Goal: Task Accomplishment & Management: Manage account settings

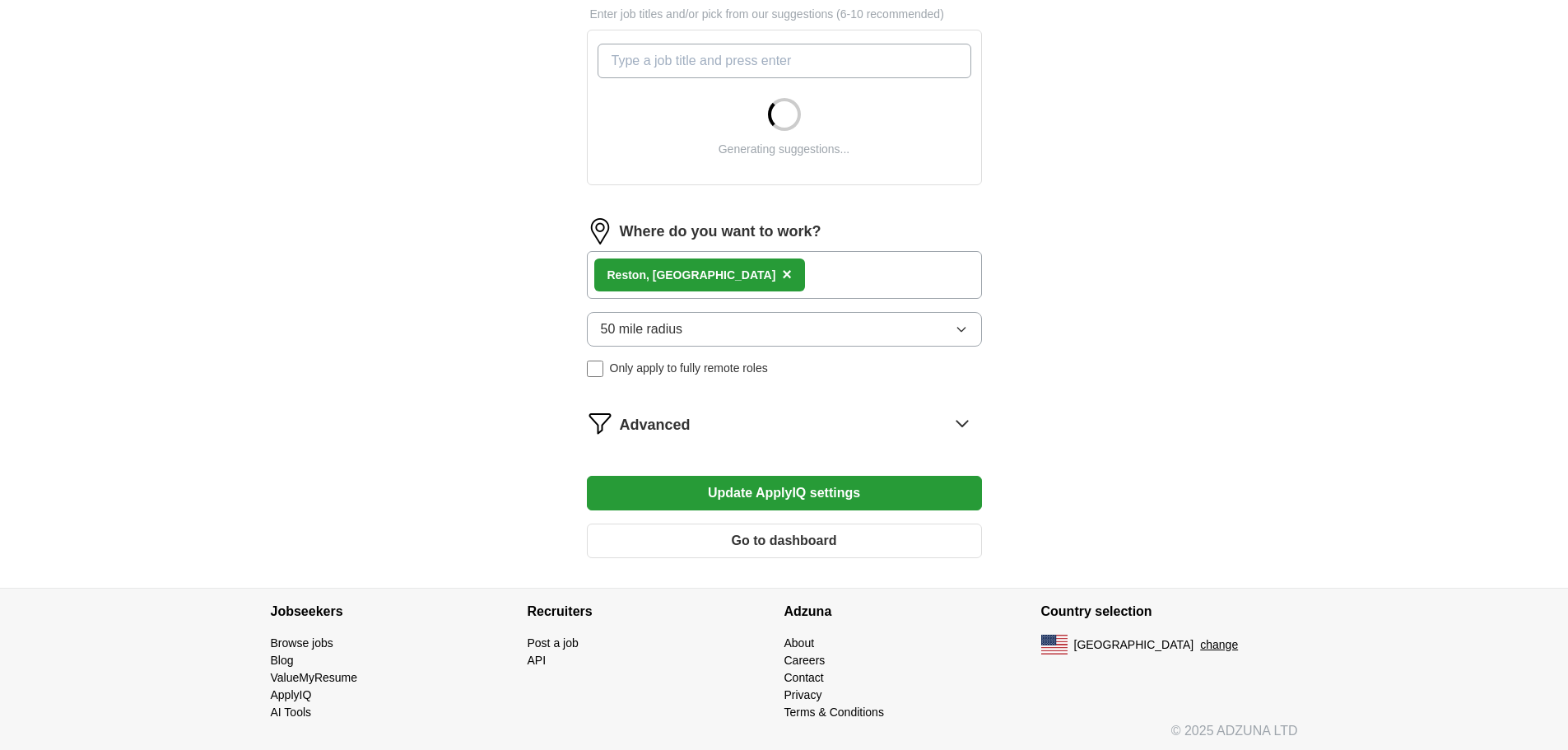
scroll to position [581, 0]
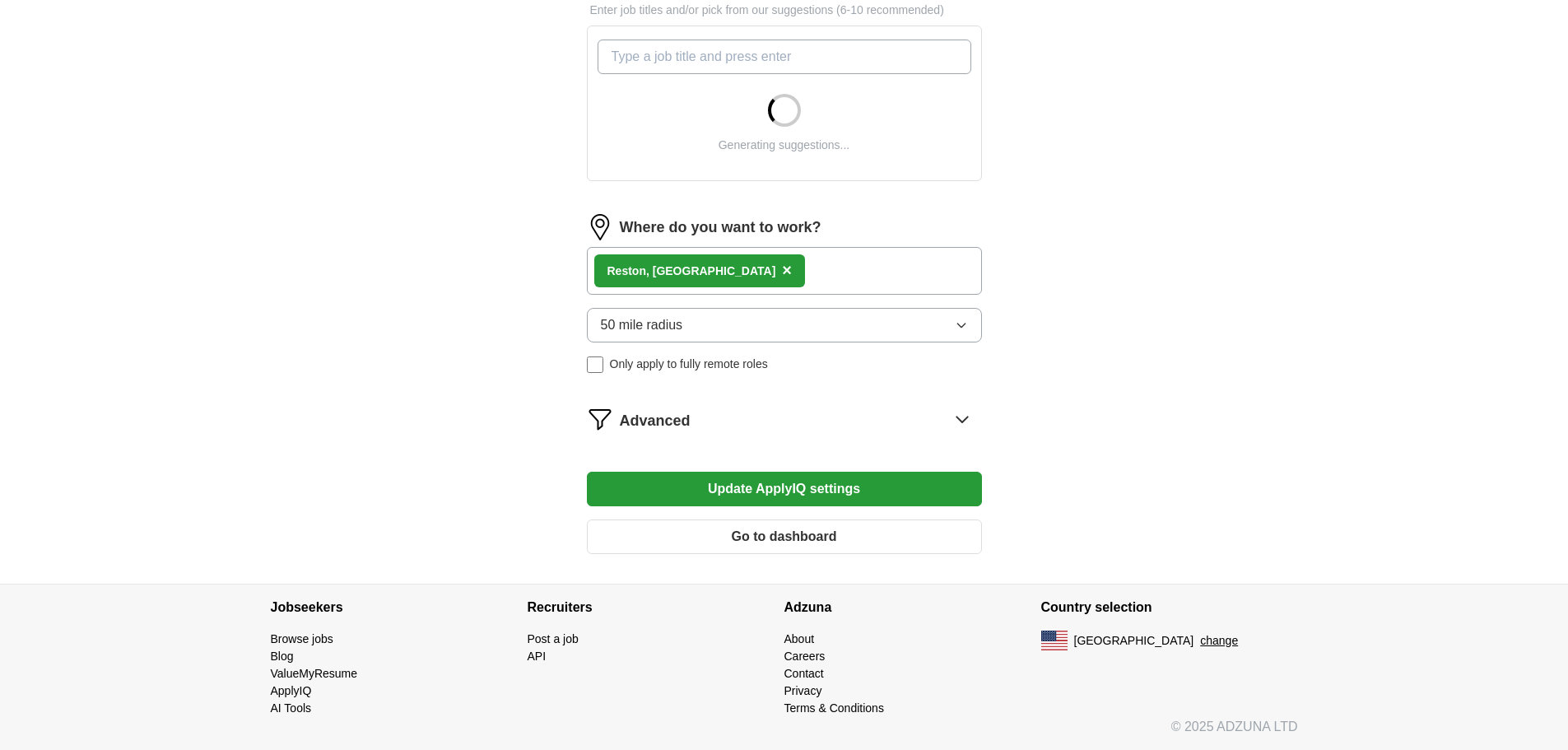
click at [744, 319] on button "50 mile radius" at bounding box center [784, 324] width 395 height 34
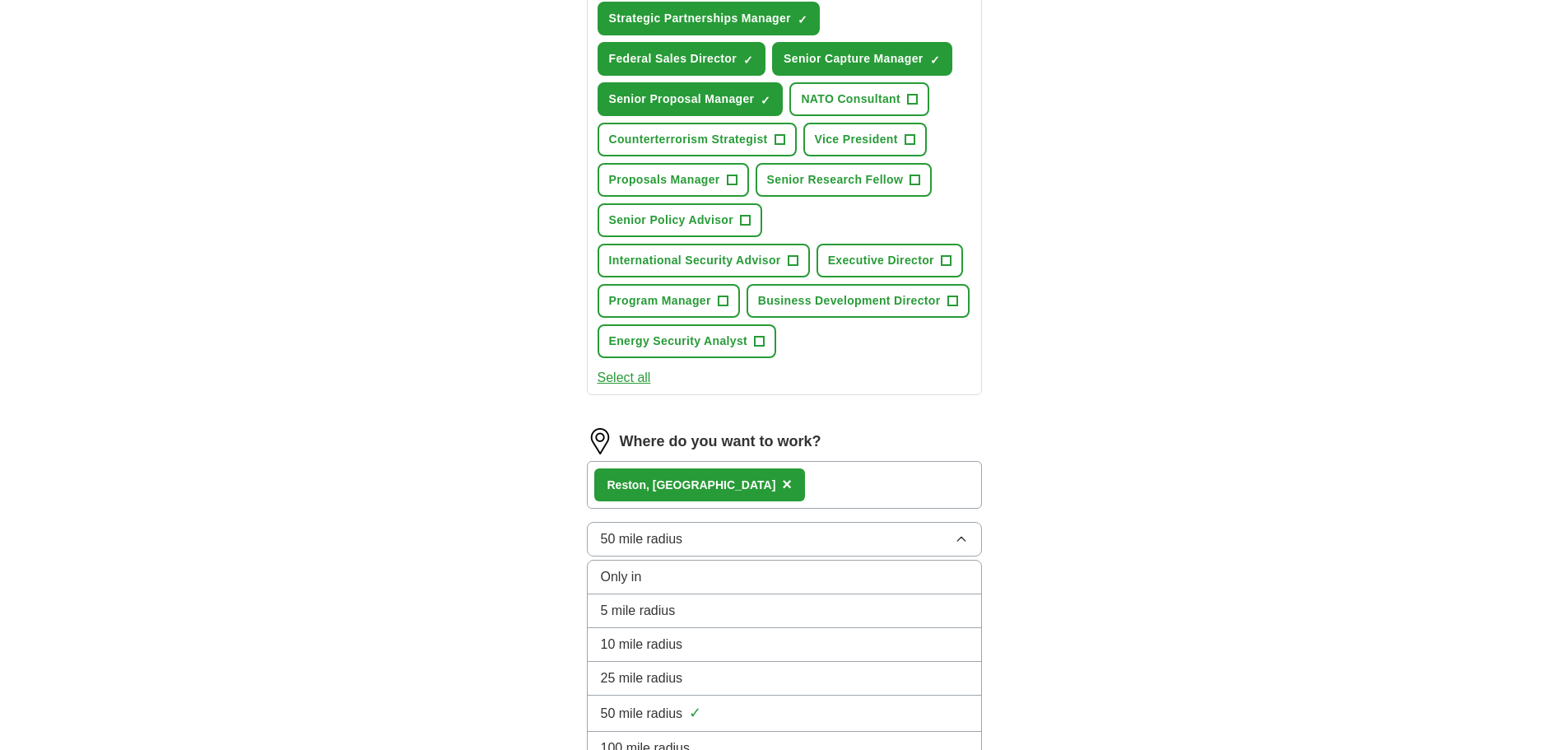
scroll to position [994, 0]
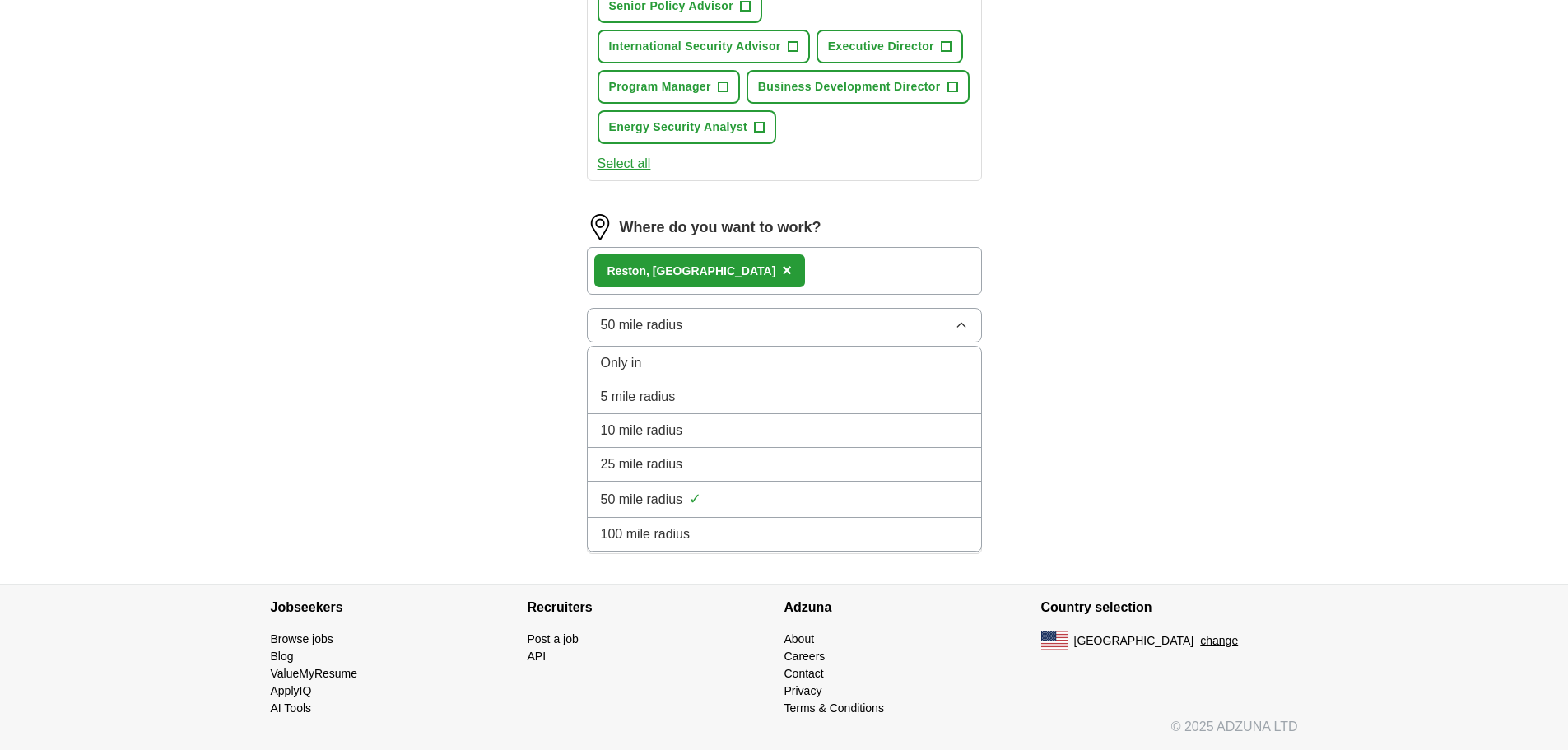
click at [759, 545] on li "100 mile radius" at bounding box center [784, 534] width 394 height 33
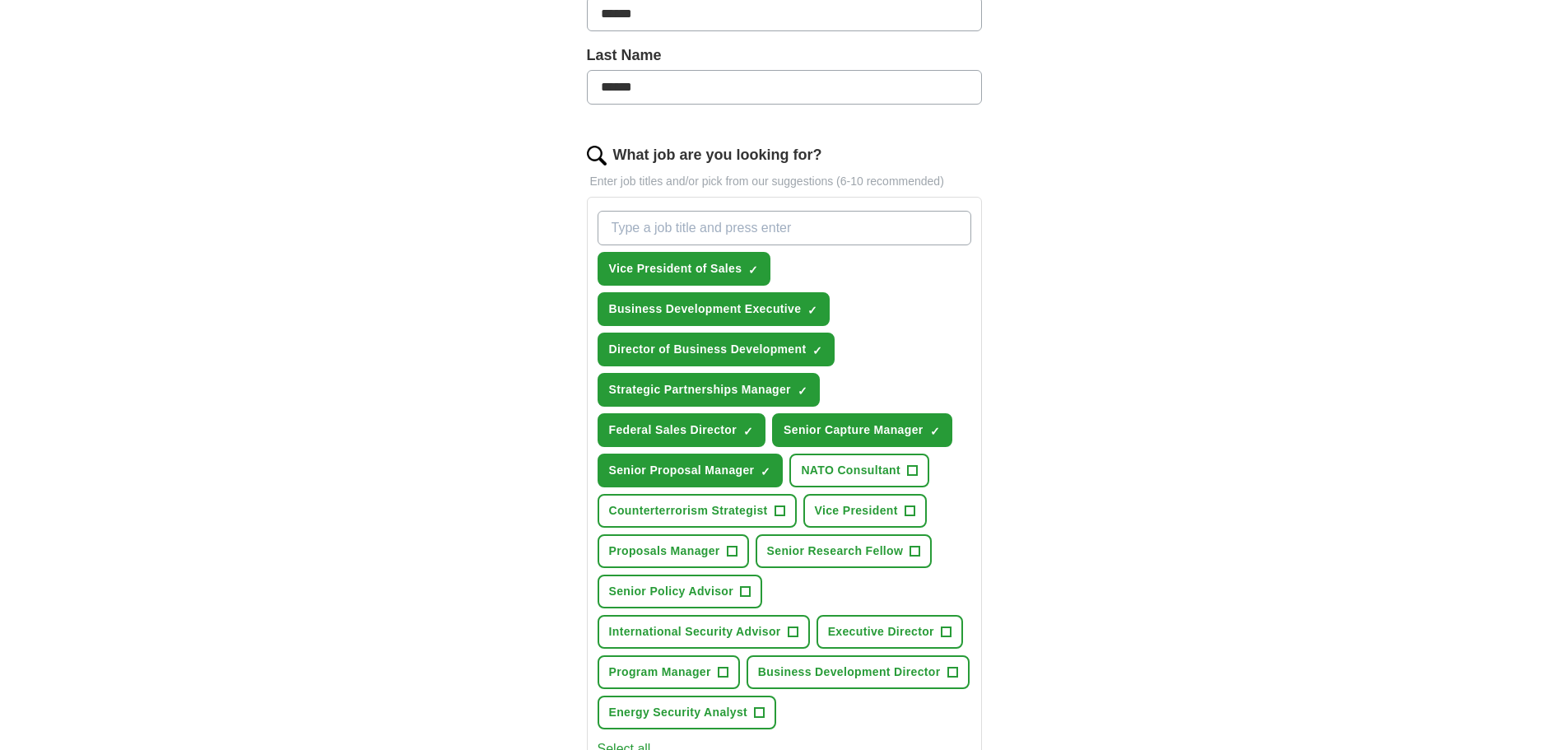
scroll to position [410, 0]
click at [897, 500] on button "Vice President +" at bounding box center [865, 509] width 124 height 33
click at [740, 511] on span "Counterterrorism Strategist" at bounding box center [688, 510] width 159 height 18
click at [749, 516] on span "Counterterrorism Strategist" at bounding box center [688, 510] width 159 height 18
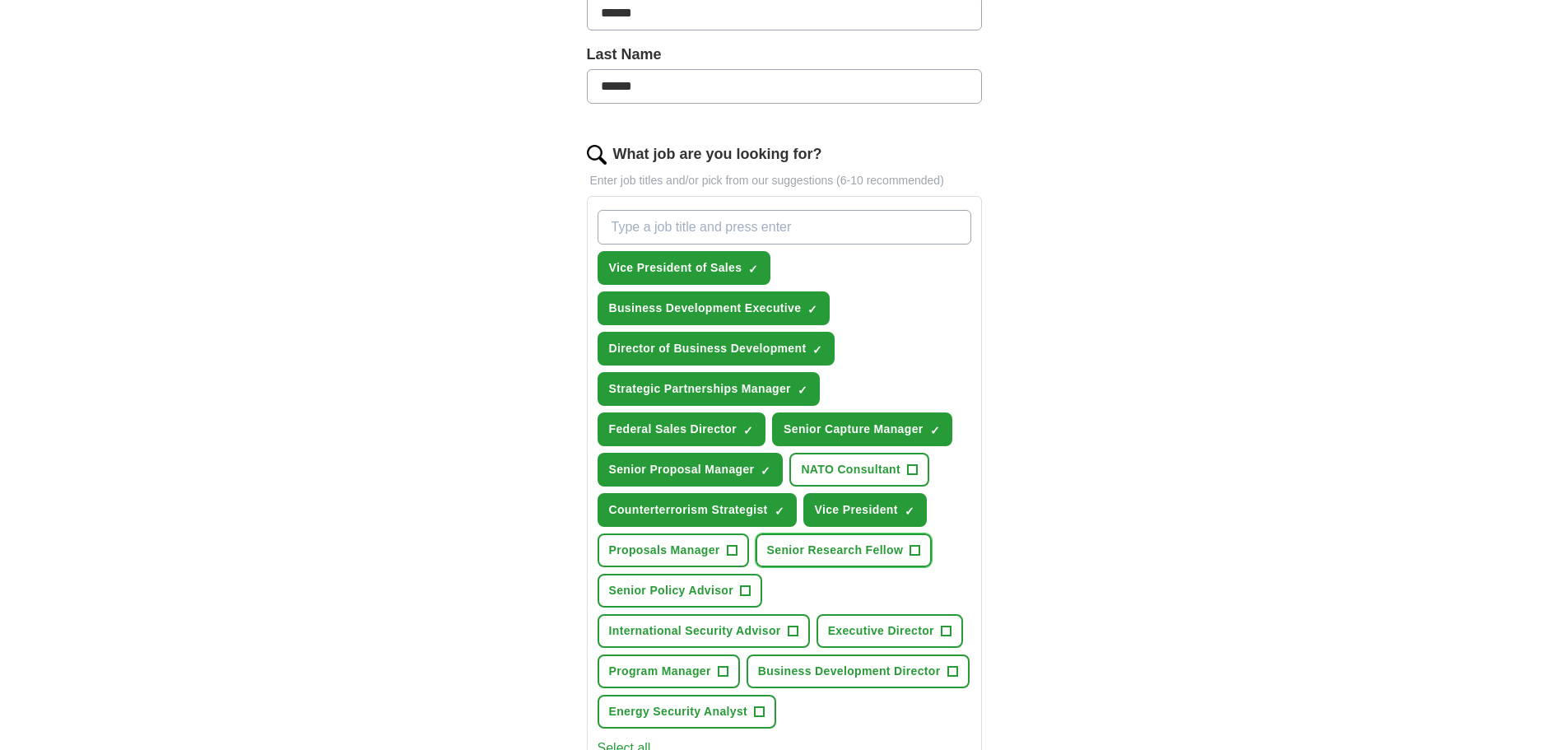
click at [808, 543] on span "Senior Research Fellow" at bounding box center [835, 551] width 137 height 18
click at [734, 582] on button "Senior Policy Advisor +" at bounding box center [680, 590] width 165 height 33
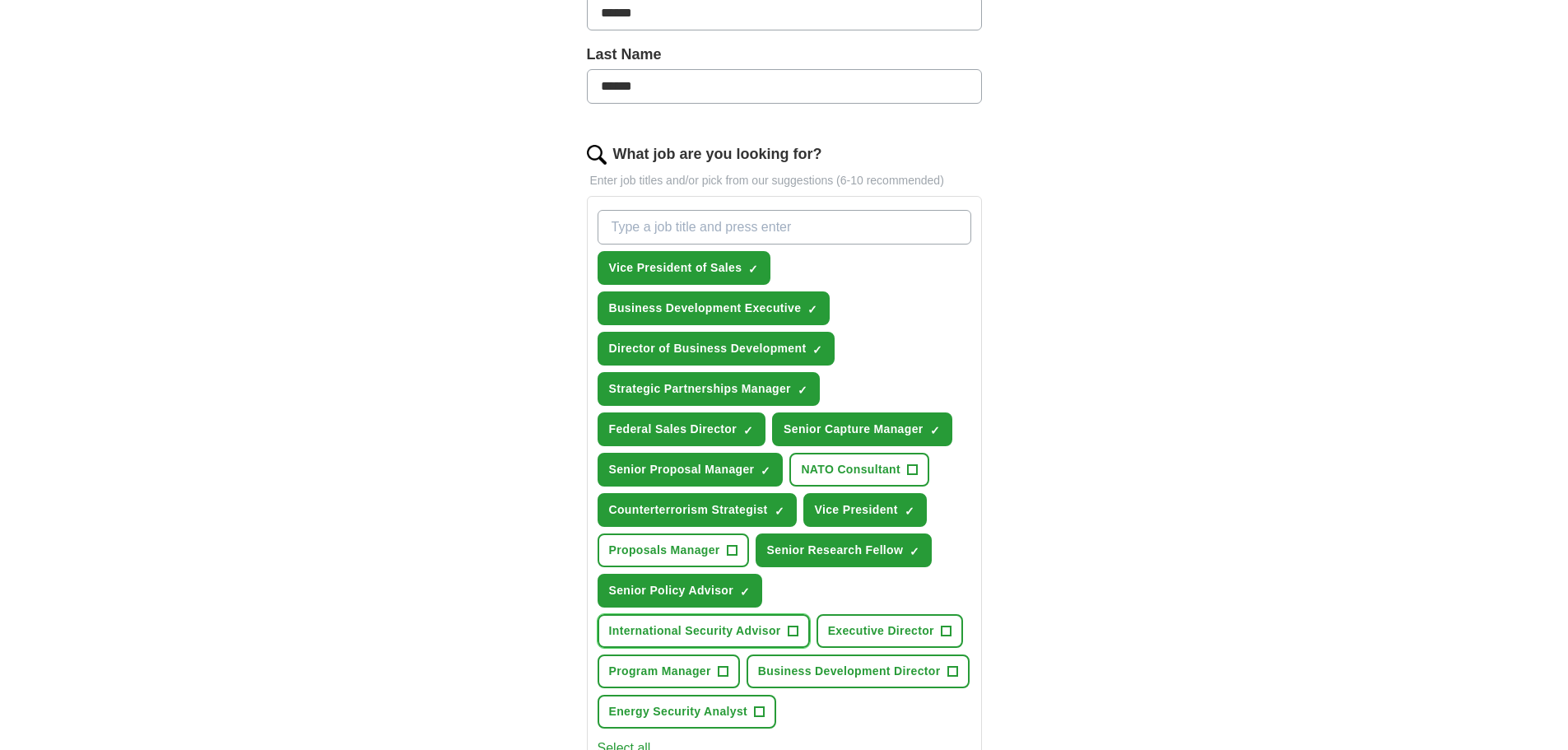
click at [739, 638] on span "International Security Advisor" at bounding box center [695, 631] width 172 height 18
click at [857, 636] on span "Executive Director" at bounding box center [881, 631] width 106 height 18
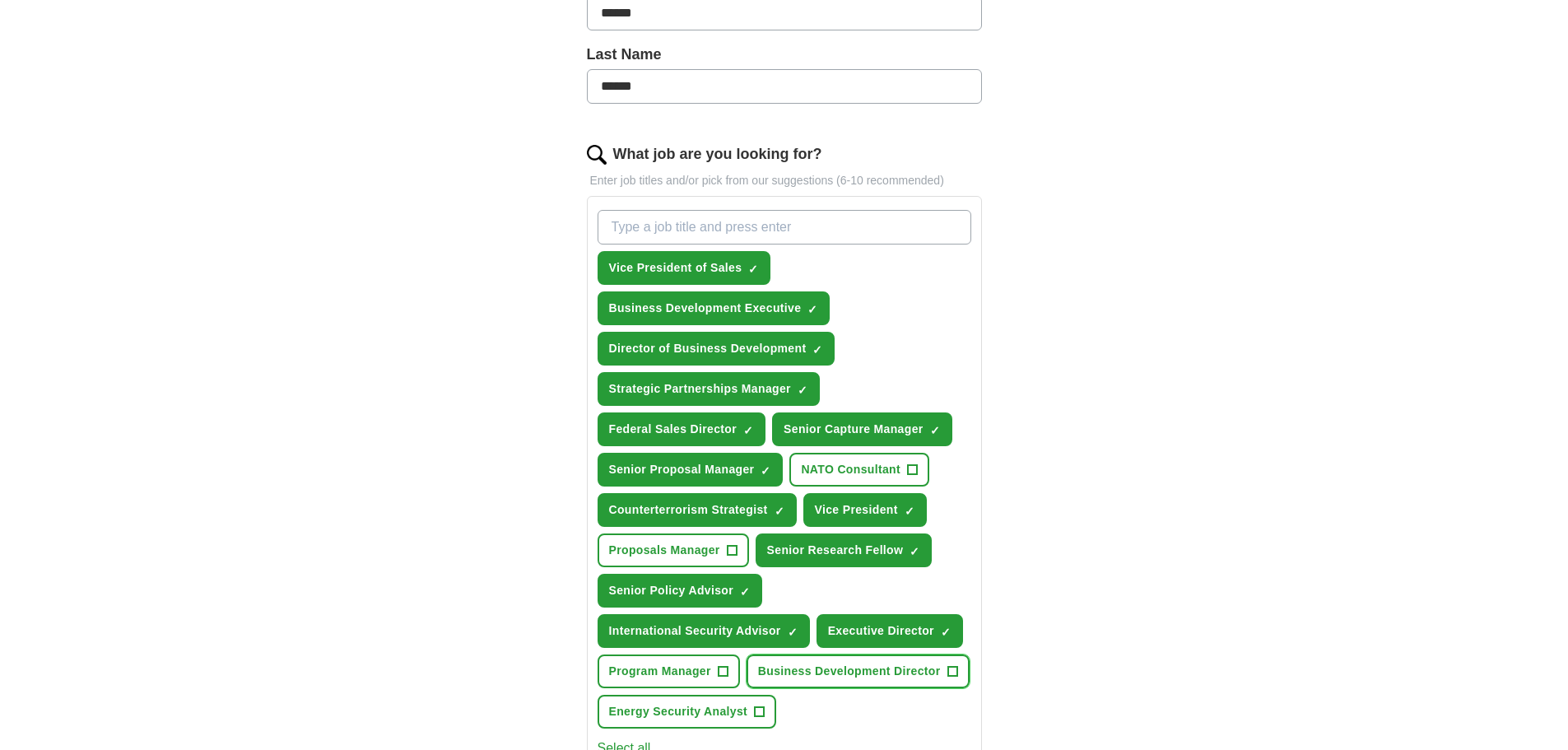
click at [836, 675] on span "Business Development Director" at bounding box center [849, 671] width 183 height 18
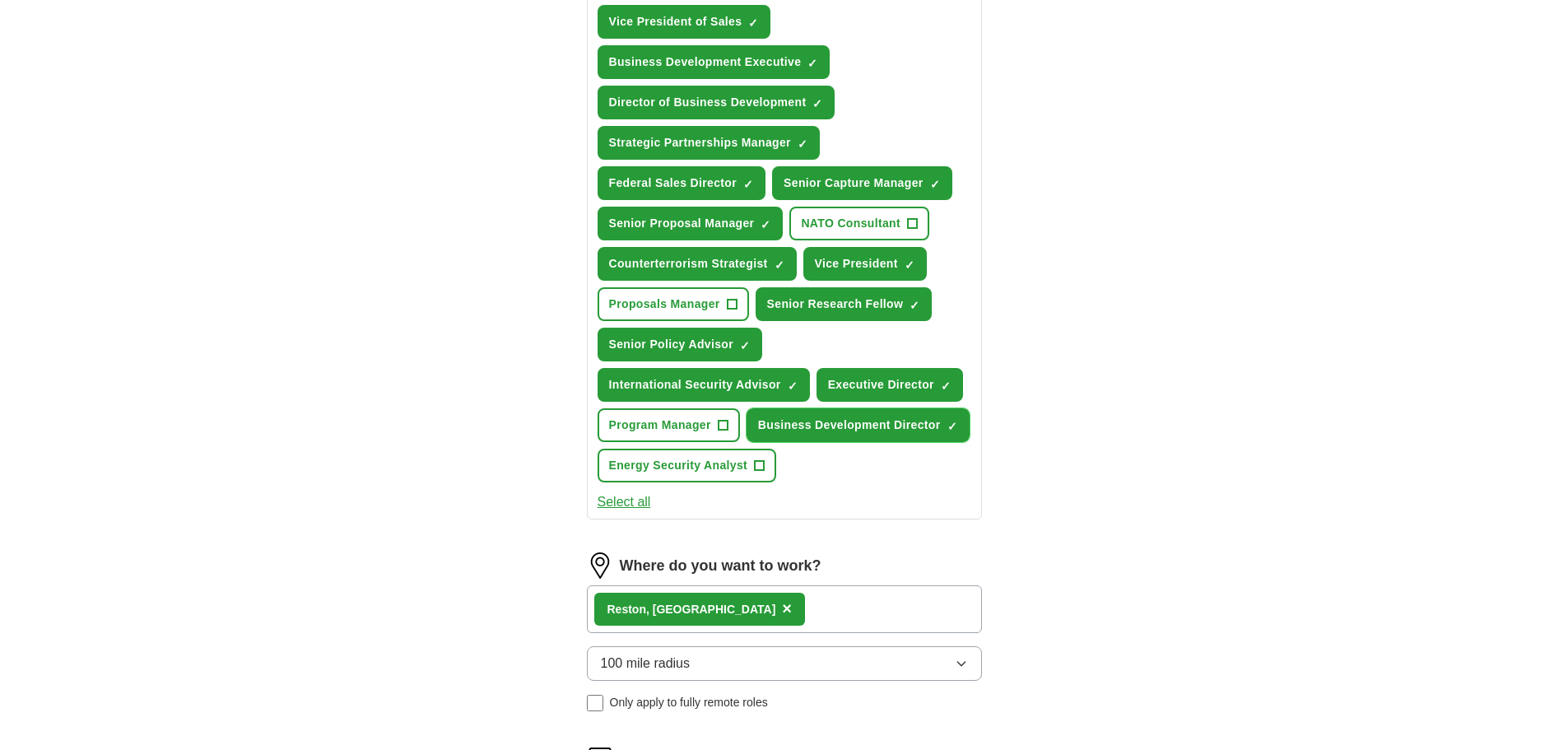
scroll to position [657, 0]
click at [613, 501] on button "Select all" at bounding box center [624, 501] width 54 height 19
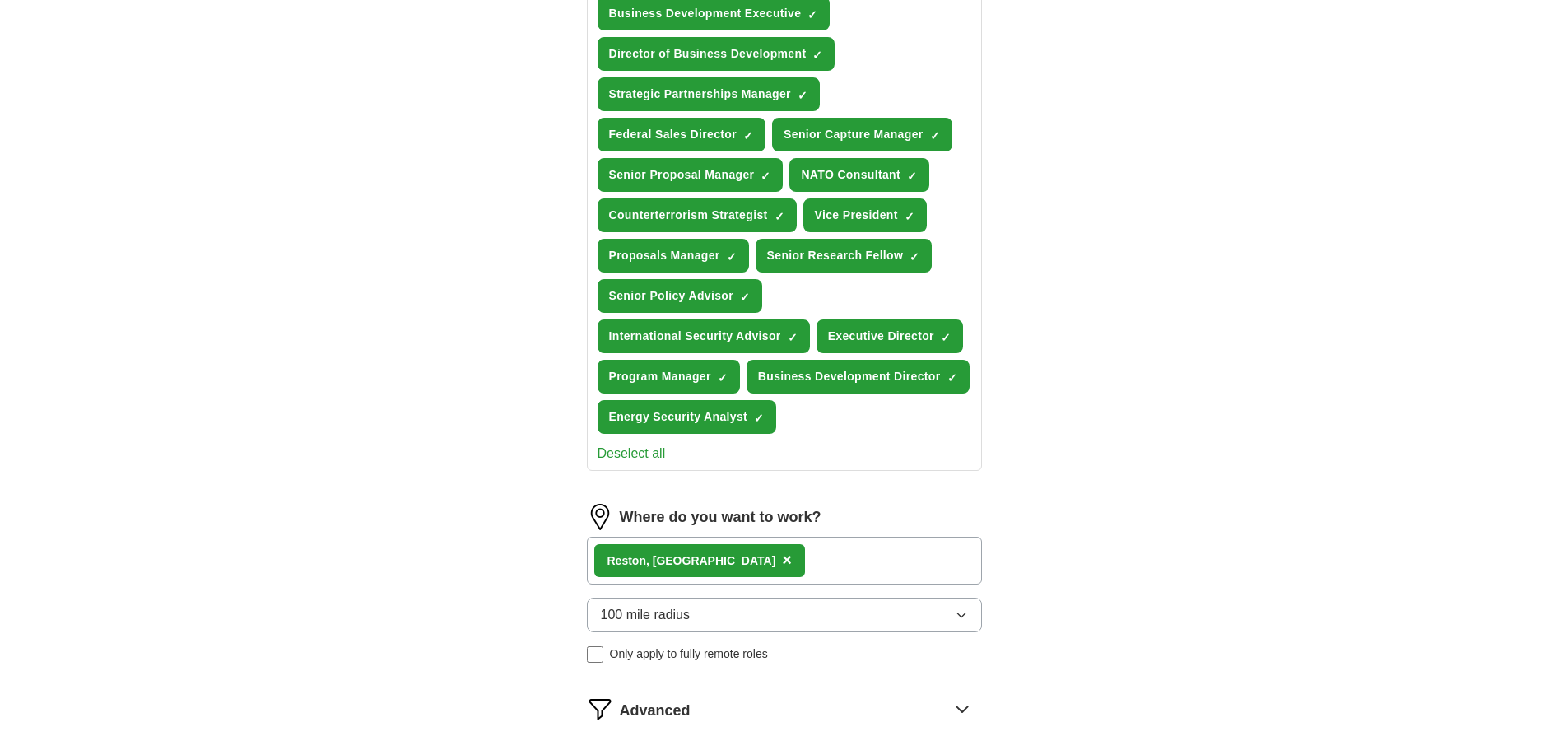
scroll to position [994, 0]
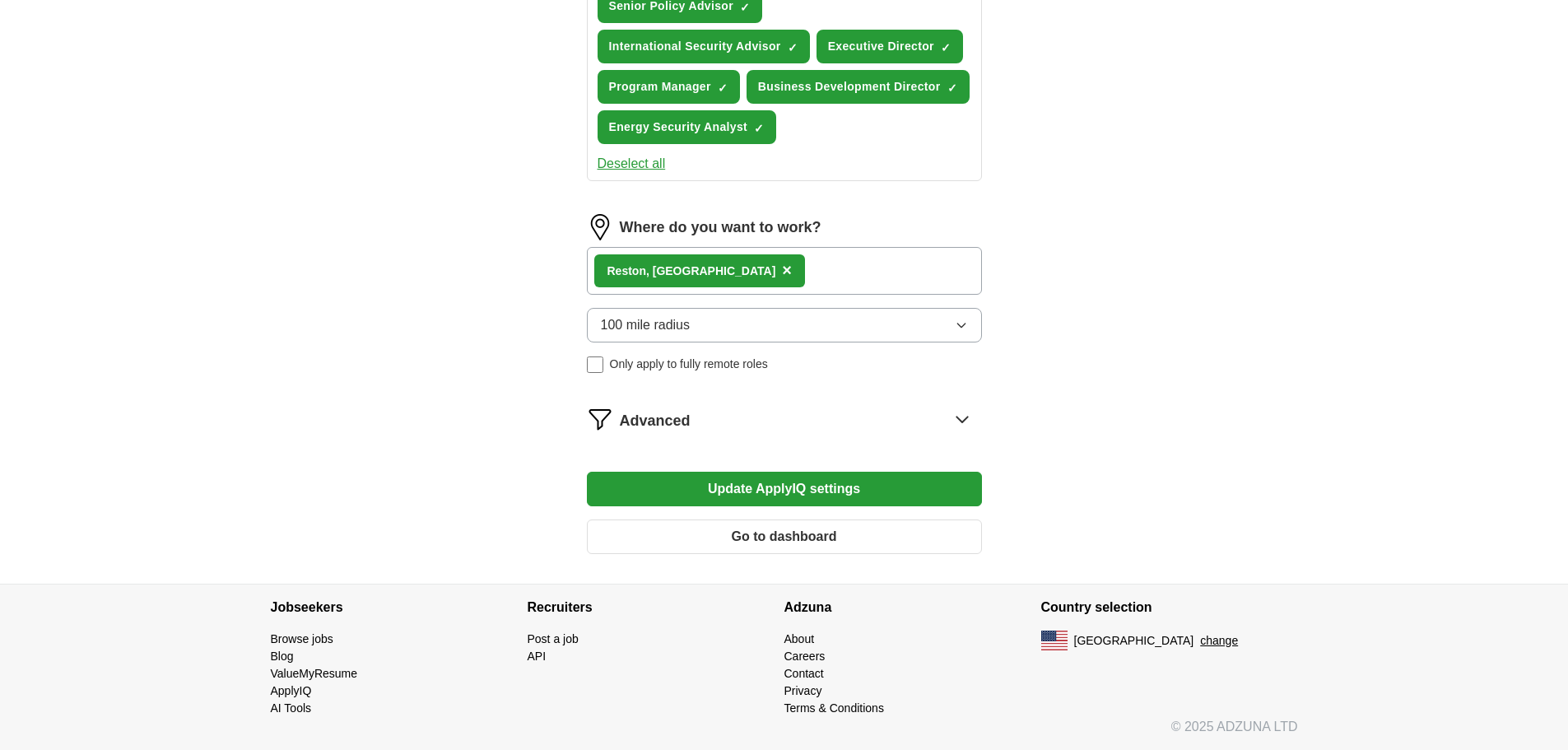
click at [768, 491] on button "Update ApplyIQ settings" at bounding box center [784, 488] width 395 height 34
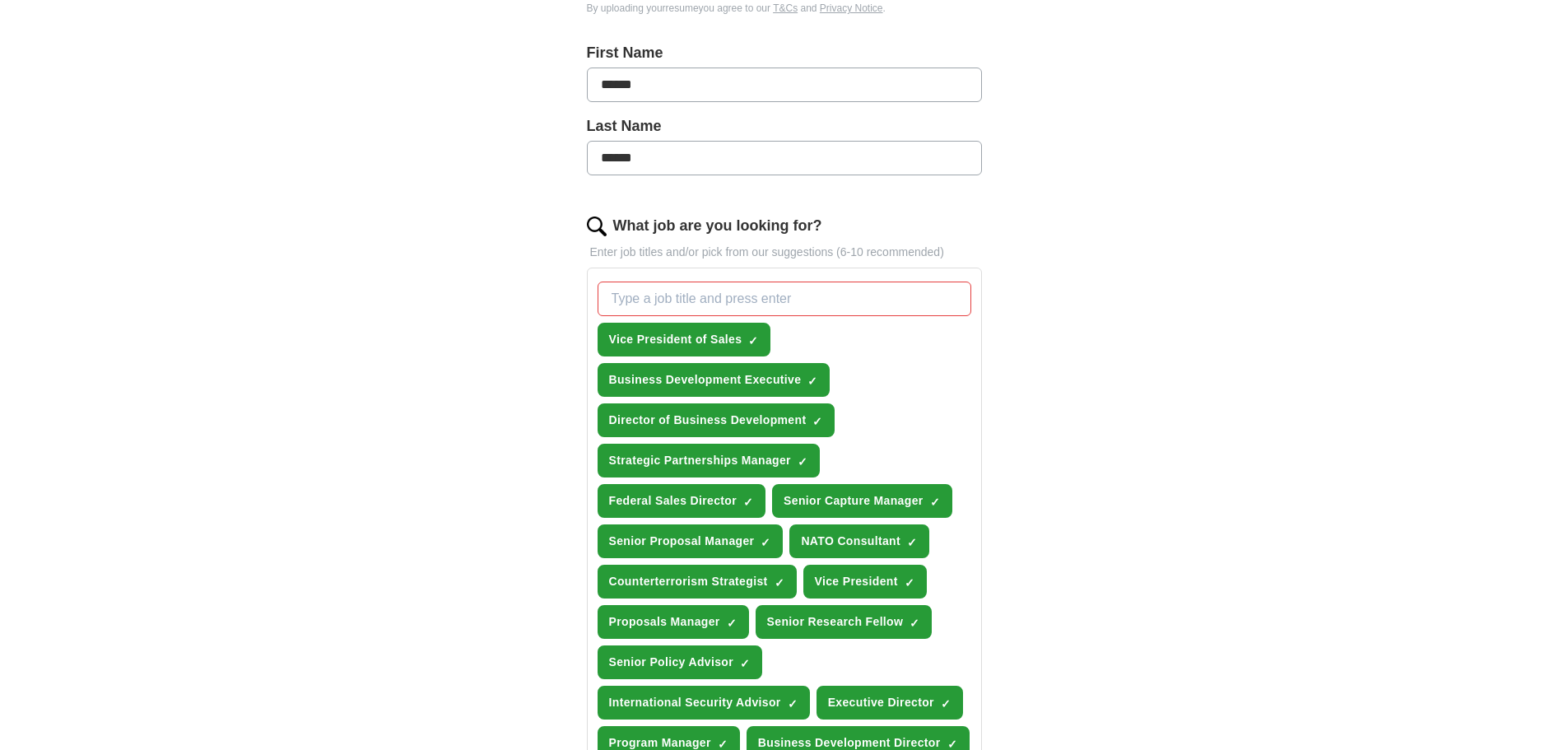
scroll to position [337, 0]
click at [0, 0] on span "×" at bounding box center [0, 0] width 0 height 0
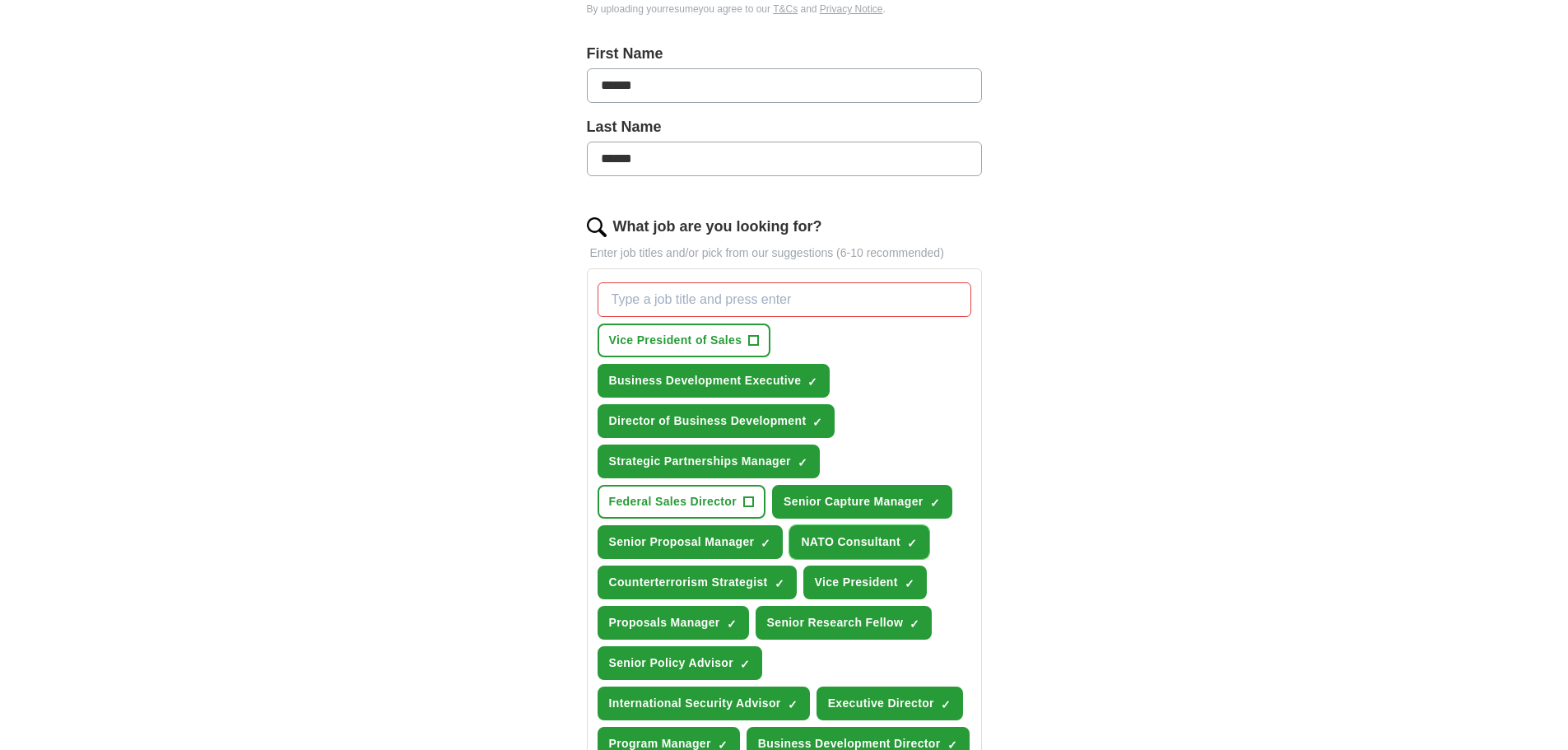
click at [0, 0] on span "×" at bounding box center [0, 0] width 0 height 0
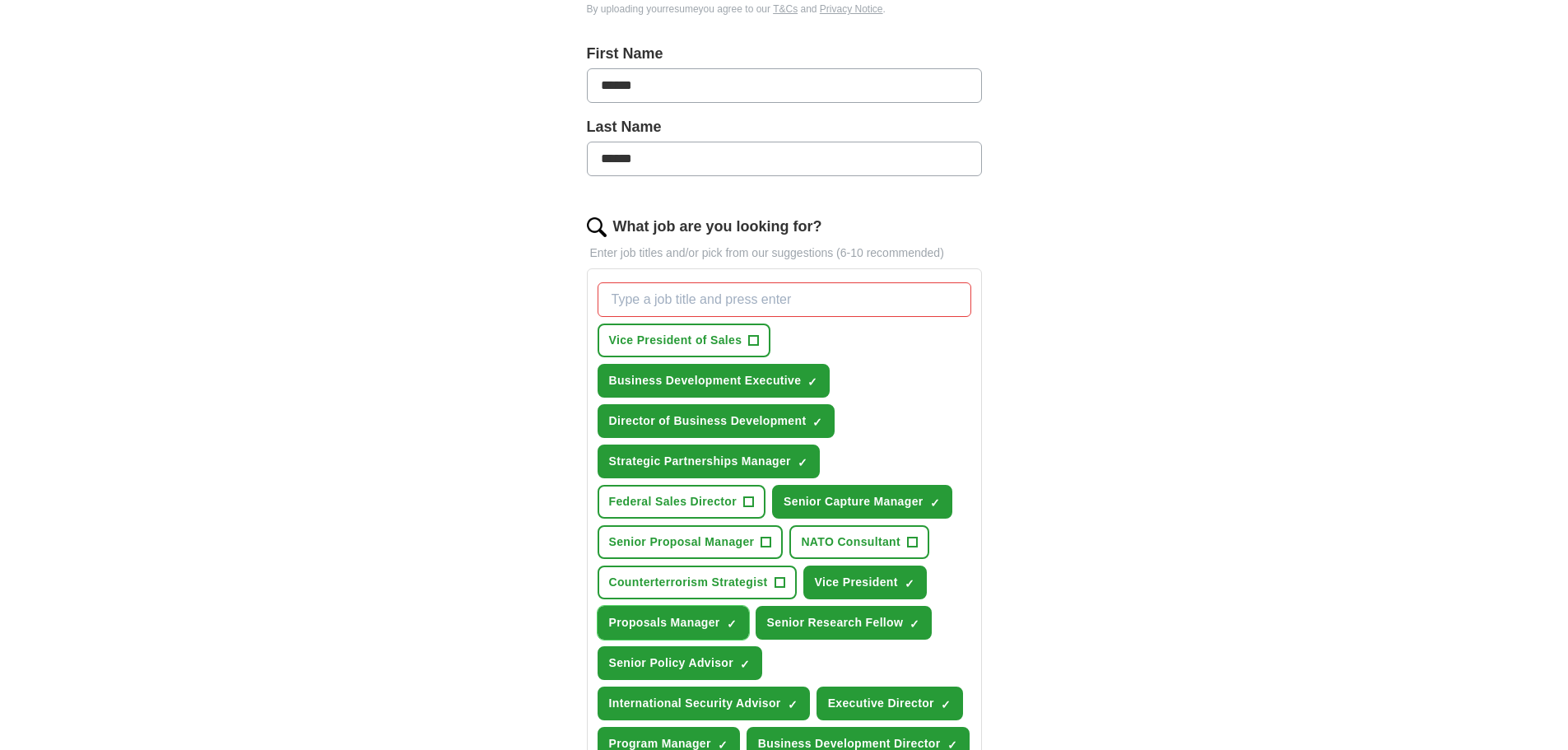
click at [0, 0] on span "×" at bounding box center [0, 0] width 0 height 0
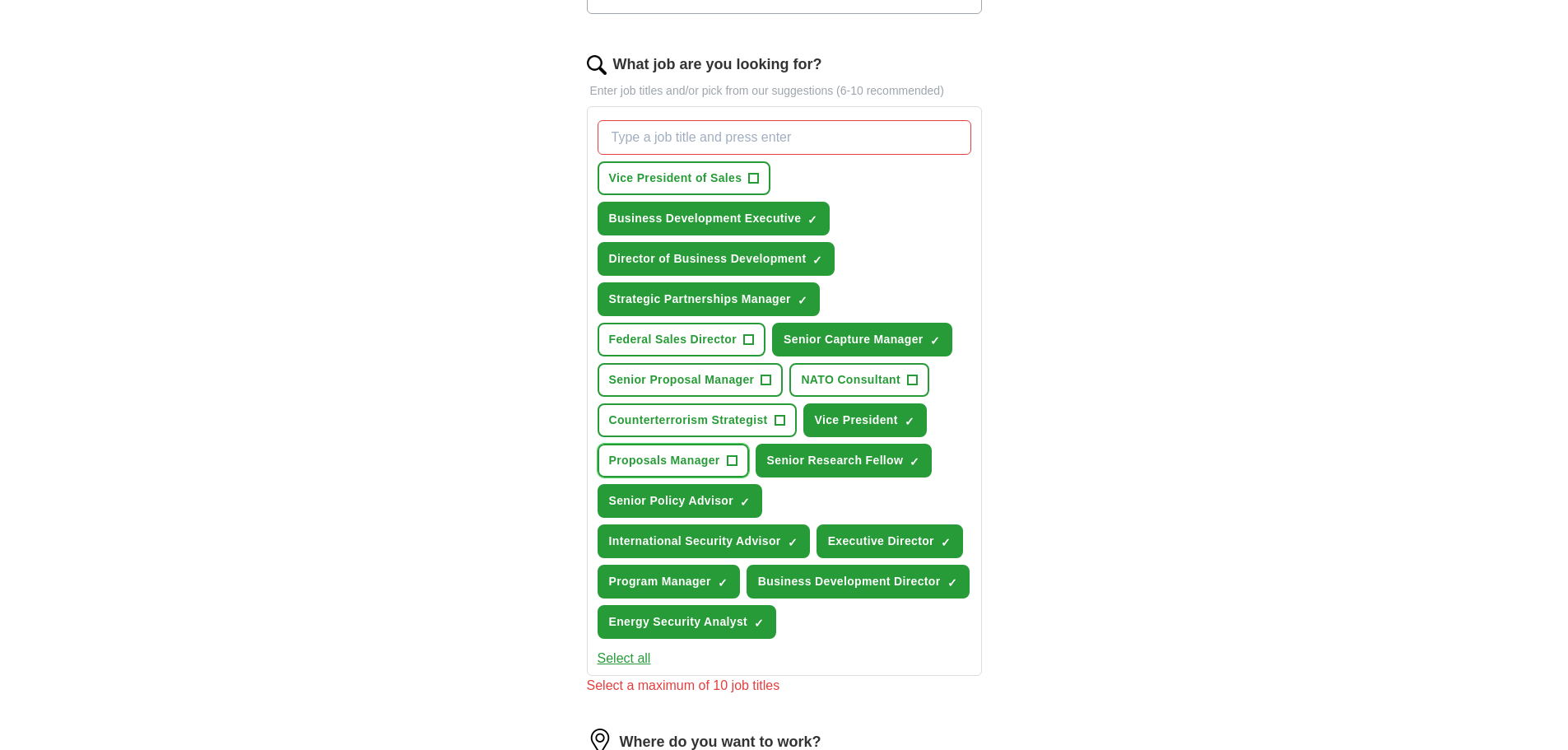
scroll to position [501, 0]
click at [0, 0] on span "×" at bounding box center [0, 0] width 0 height 0
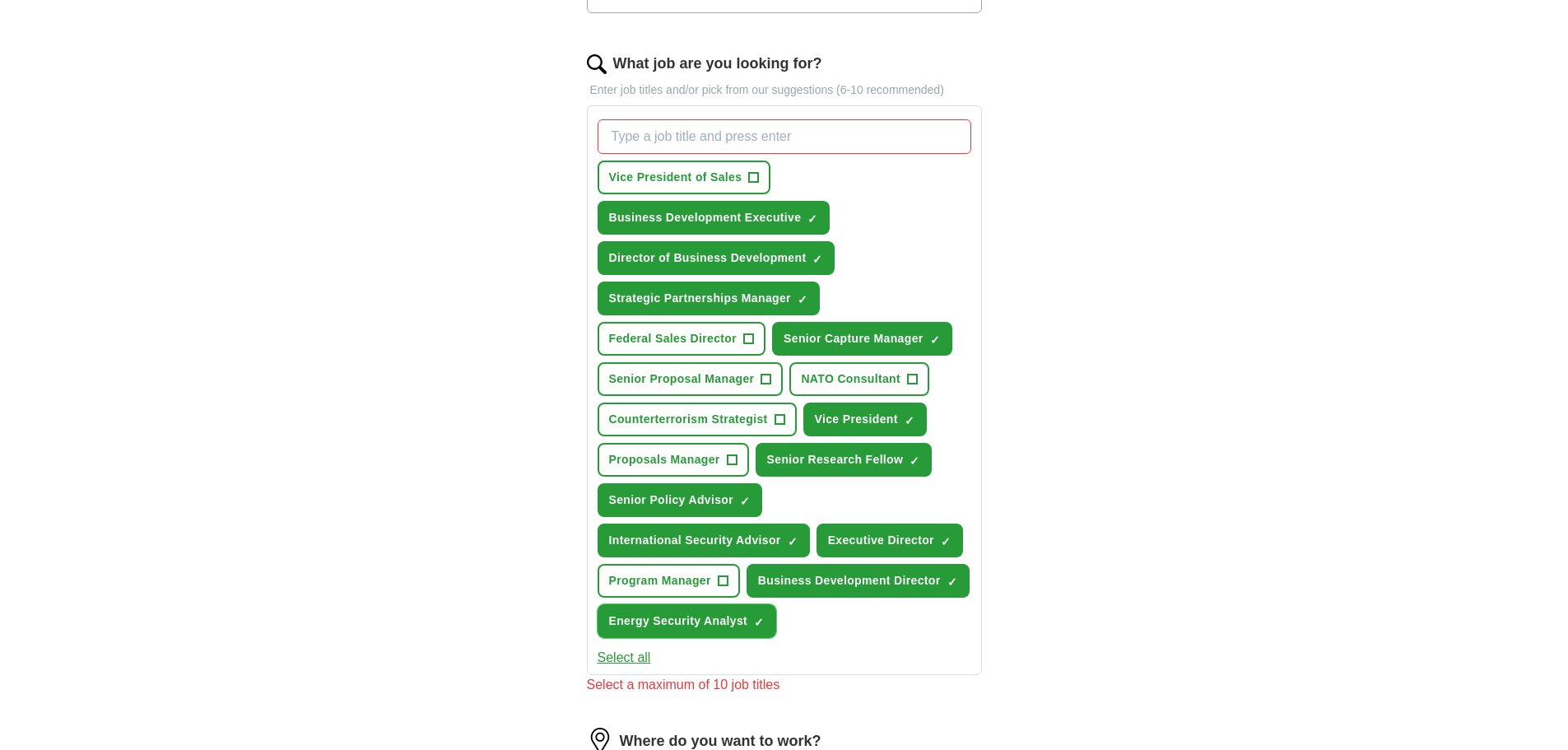
click at [0, 0] on span "×" at bounding box center [0, 0] width 0 height 0
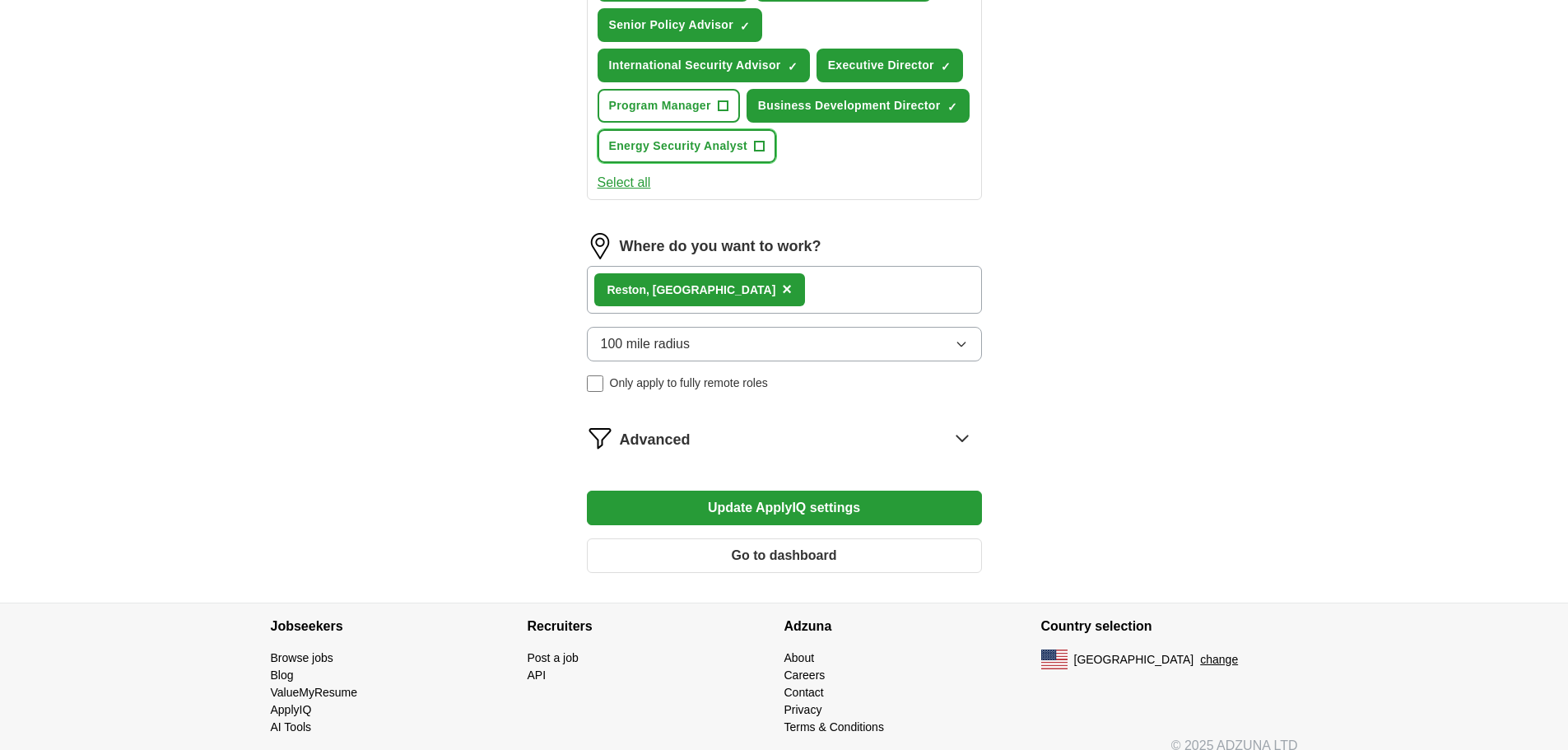
scroll to position [994, 0]
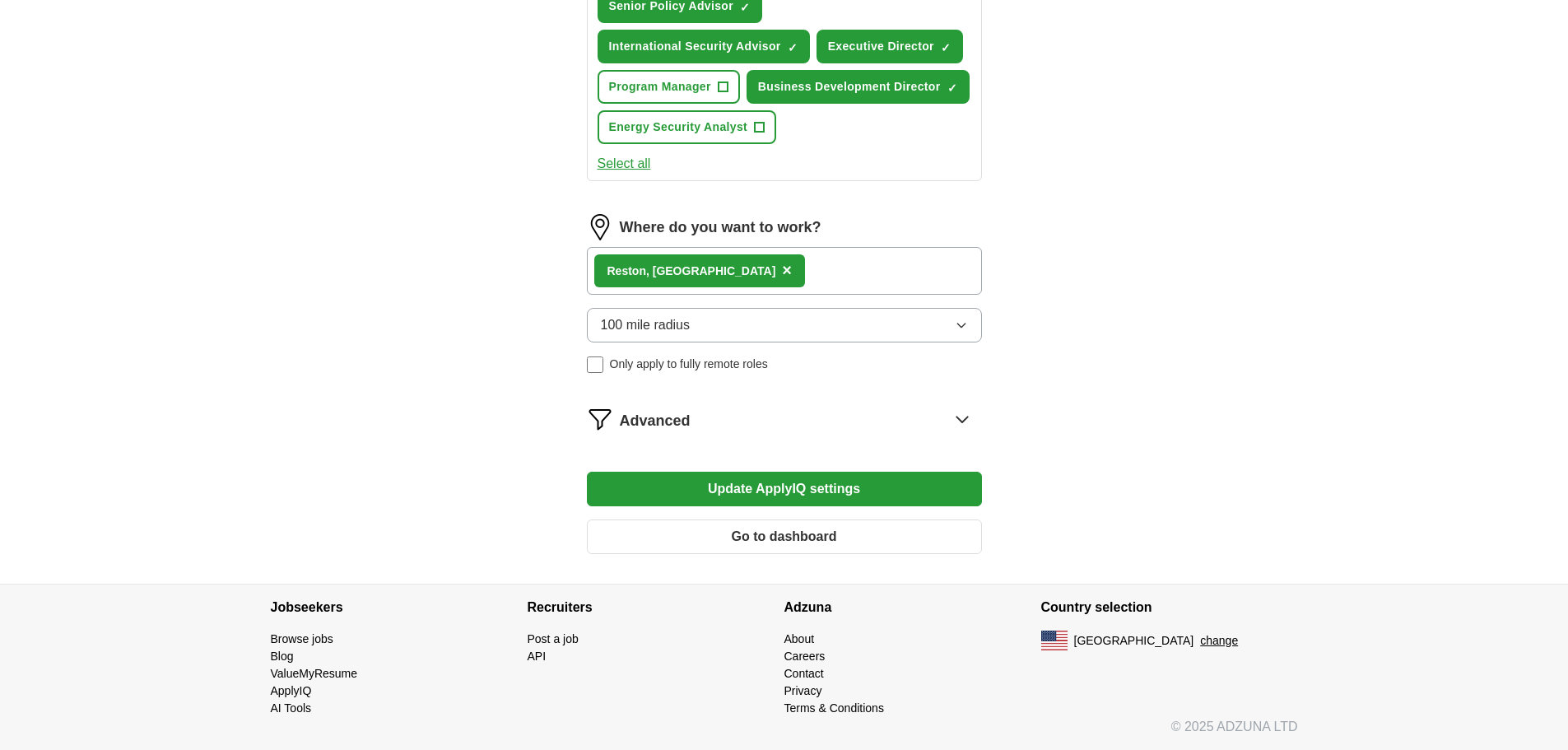
click at [789, 494] on button "Update ApplyIQ settings" at bounding box center [784, 488] width 395 height 34
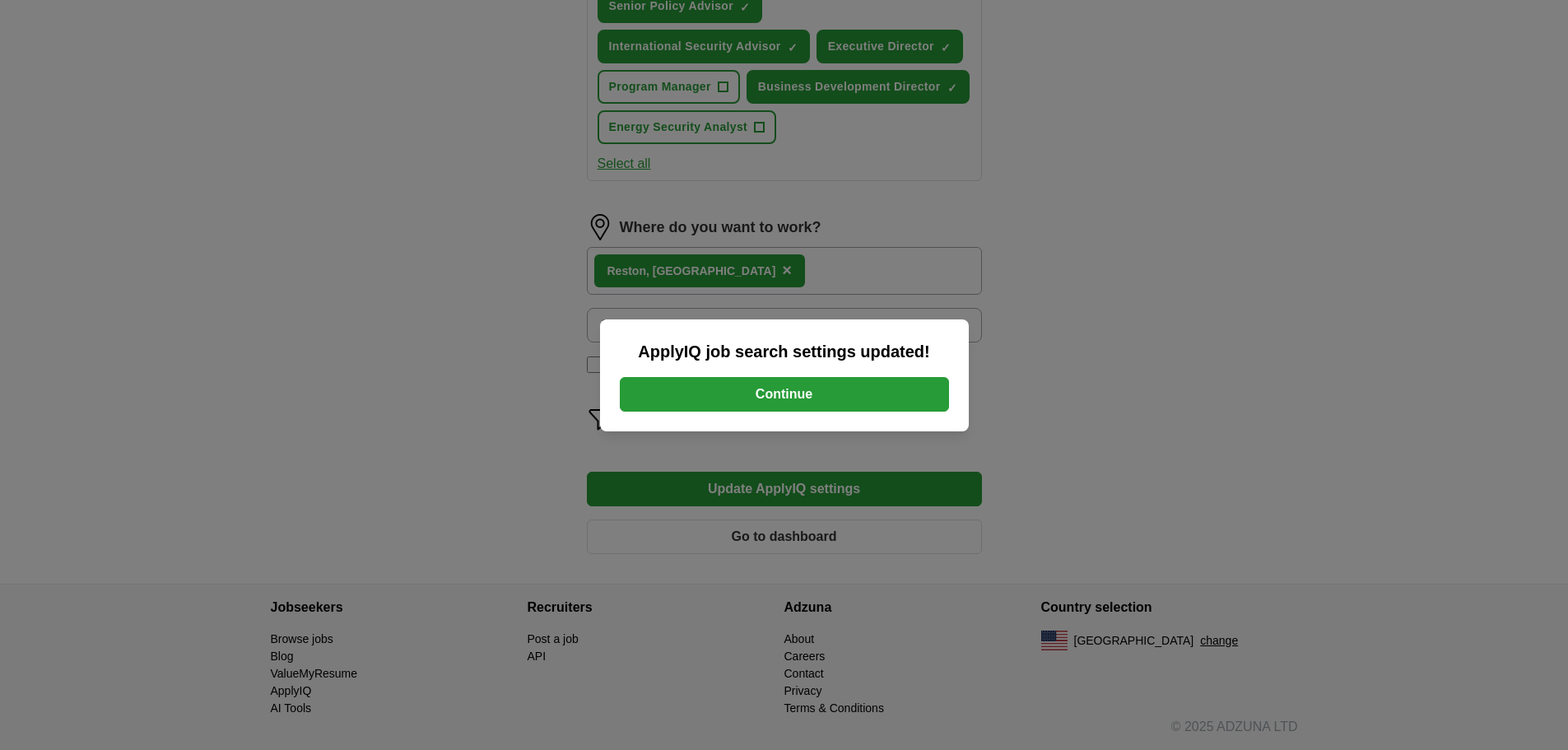
click at [798, 387] on button "Continue" at bounding box center [784, 393] width 329 height 34
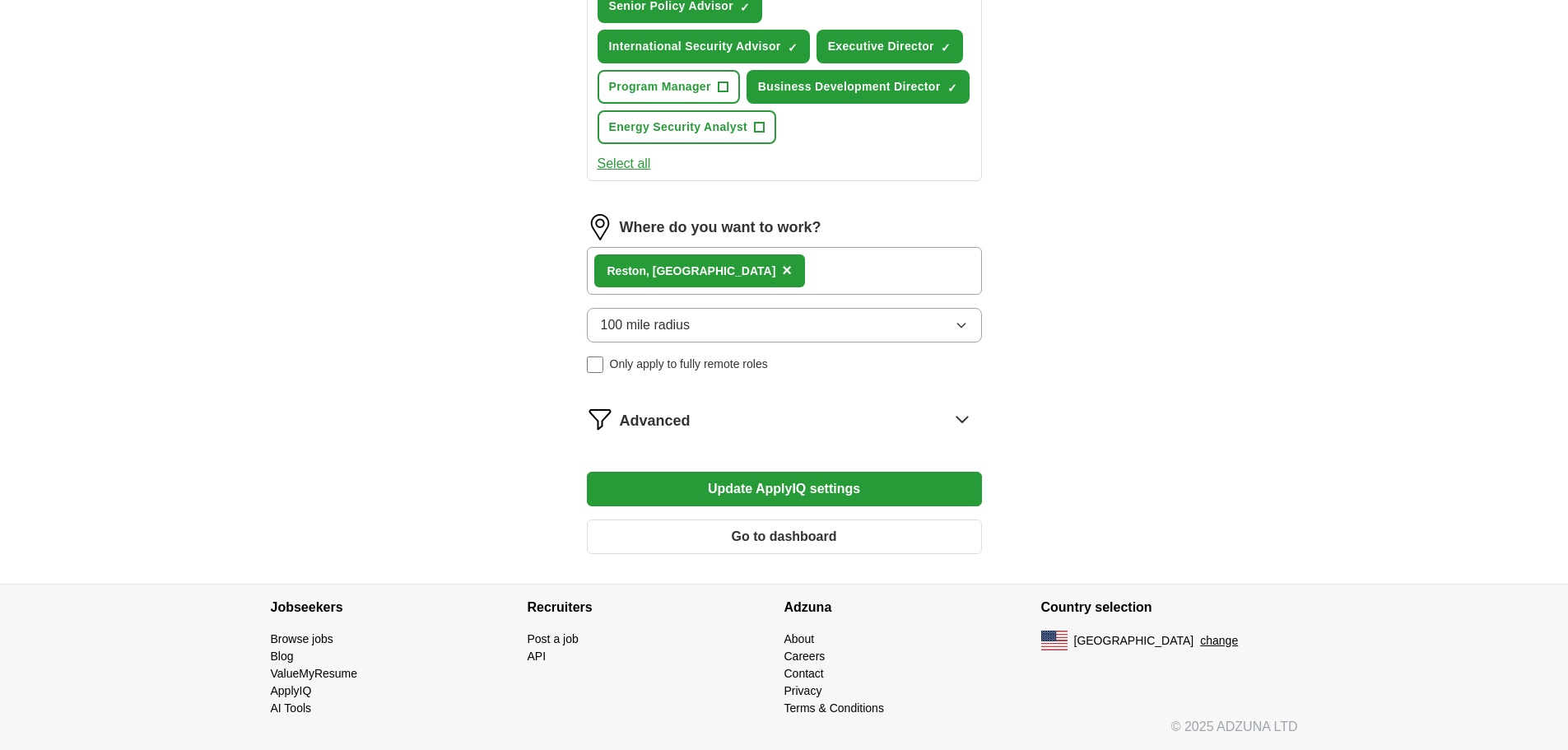
click at [762, 497] on button "Update ApplyIQ settings" at bounding box center [784, 488] width 395 height 34
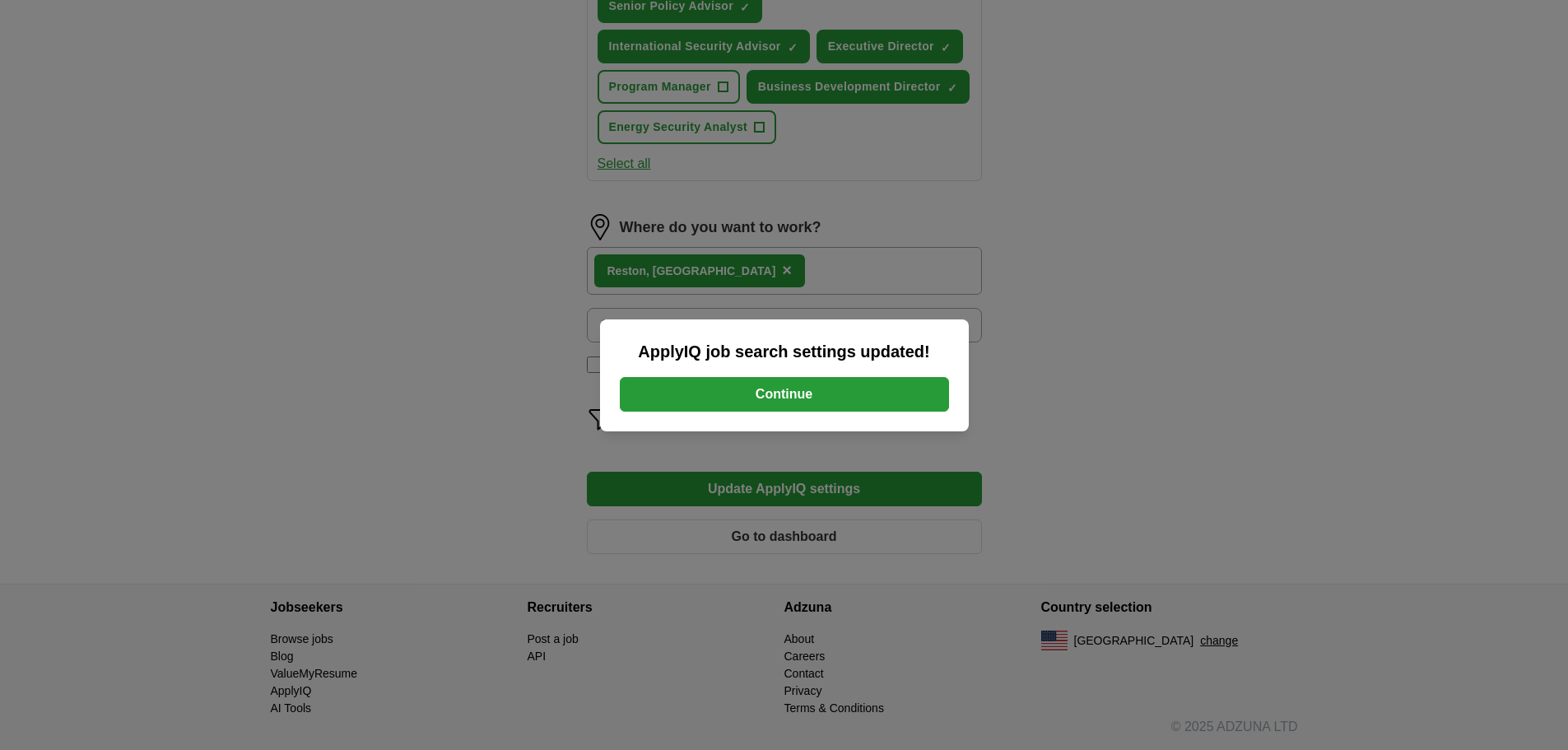
click at [861, 389] on button "Continue" at bounding box center [784, 393] width 329 height 34
